Goal: Use online tool/utility: Utilize a website feature to perform a specific function

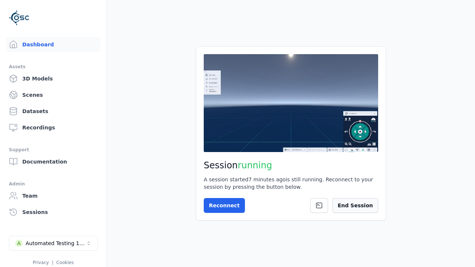
click at [363, 210] on button "End Session" at bounding box center [356, 205] width 46 height 15
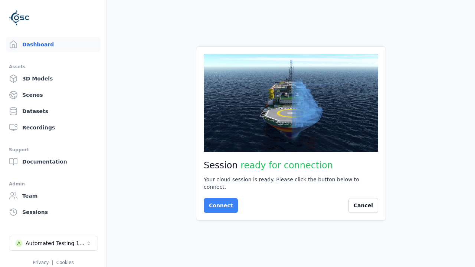
click at [219, 202] on button "Connect" at bounding box center [221, 205] width 34 height 15
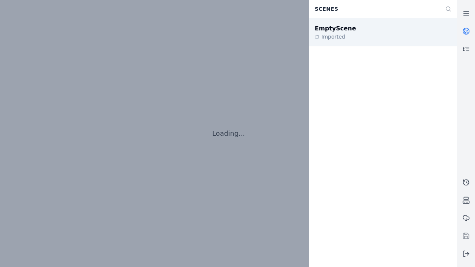
click at [331, 28] on div "EmptyScene" at bounding box center [335, 28] width 41 height 9
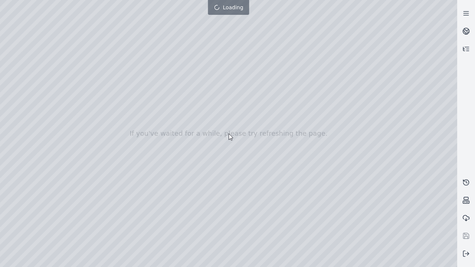
click at [2, 2] on div at bounding box center [228, 133] width 457 height 267
click at [419, 262] on div at bounding box center [228, 133] width 457 height 267
